Goal: Task Accomplishment & Management: Use online tool/utility

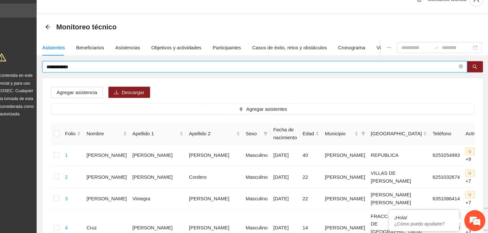
drag, startPoint x: 105, startPoint y: 75, endPoint x: 61, endPoint y: 76, distance: 44.2
type input "**********"
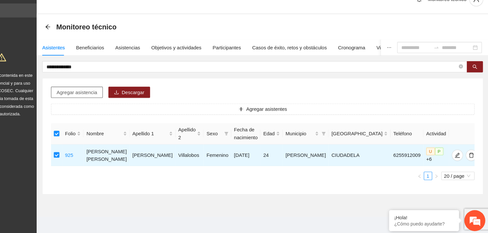
click at [114, 100] on span "Agregar asistencia" at bounding box center [103, 100] width 38 height 7
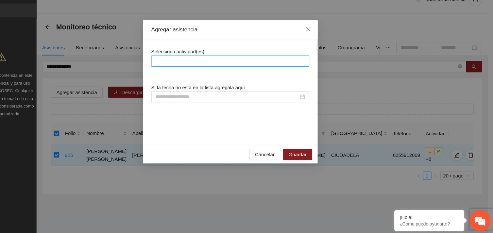
click at [210, 74] on div at bounding box center [246, 71] width 145 height 8
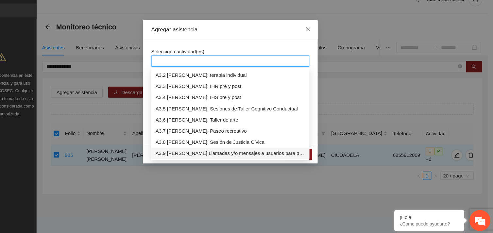
scroll to position [345, 0]
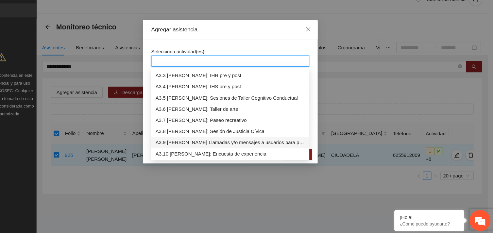
click at [218, 147] on div "A3.9 [PERSON_NAME] Llamadas y/o mensajes a usuarios para programación, seguimie…" at bounding box center [247, 147] width 140 height 7
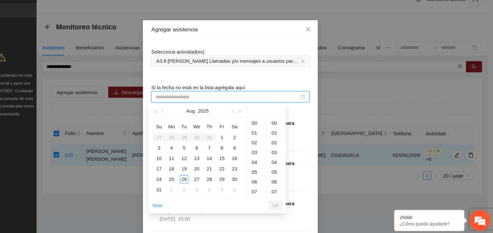
click at [202, 102] on input at bounding box center [244, 104] width 134 height 7
click at [204, 184] on div "26" at bounding box center [204, 182] width 8 height 8
click at [270, 134] on div "10" at bounding box center [271, 133] width 18 height 9
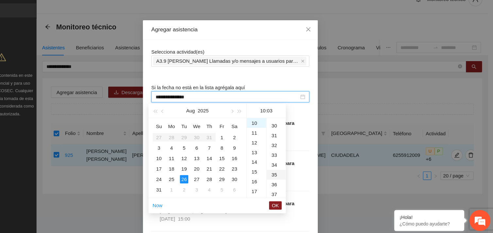
click at [283, 177] on div "35" at bounding box center [290, 177] width 18 height 9
type input "**********"
click at [288, 205] on span "OK" at bounding box center [289, 206] width 7 height 7
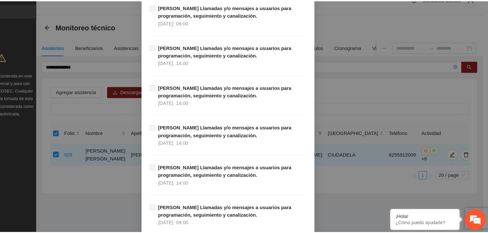
scroll to position [6678, 0]
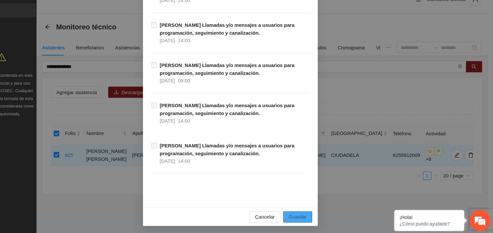
click at [313, 216] on span "Guardar" at bounding box center [309, 216] width 17 height 7
